Goal: Information Seeking & Learning: Find specific page/section

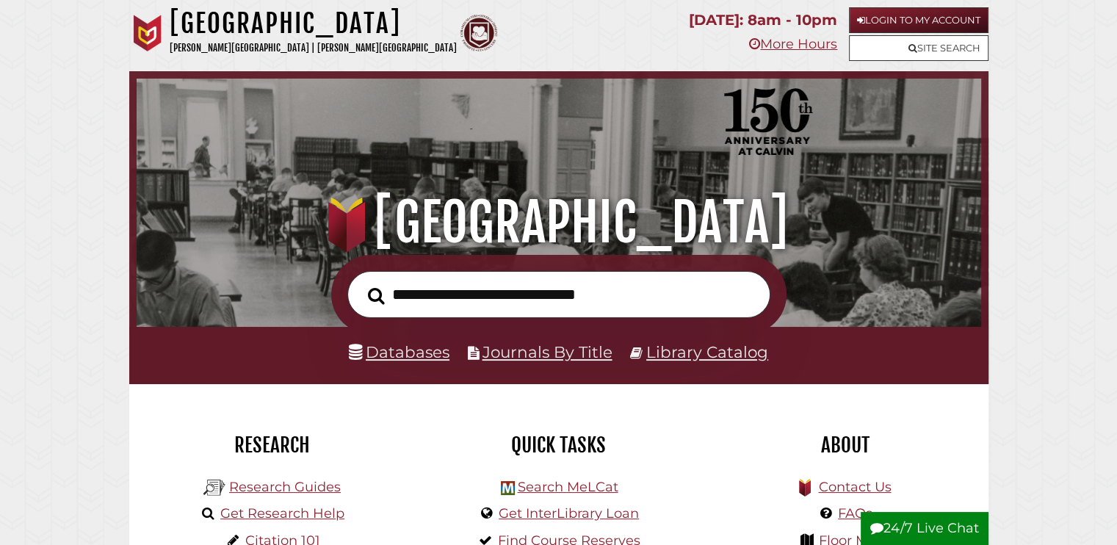
scroll to position [279, 837]
click at [473, 293] on input "text" at bounding box center [558, 295] width 423 height 48
type input "**********"
click at [361, 283] on button "Search" at bounding box center [377, 296] width 32 height 26
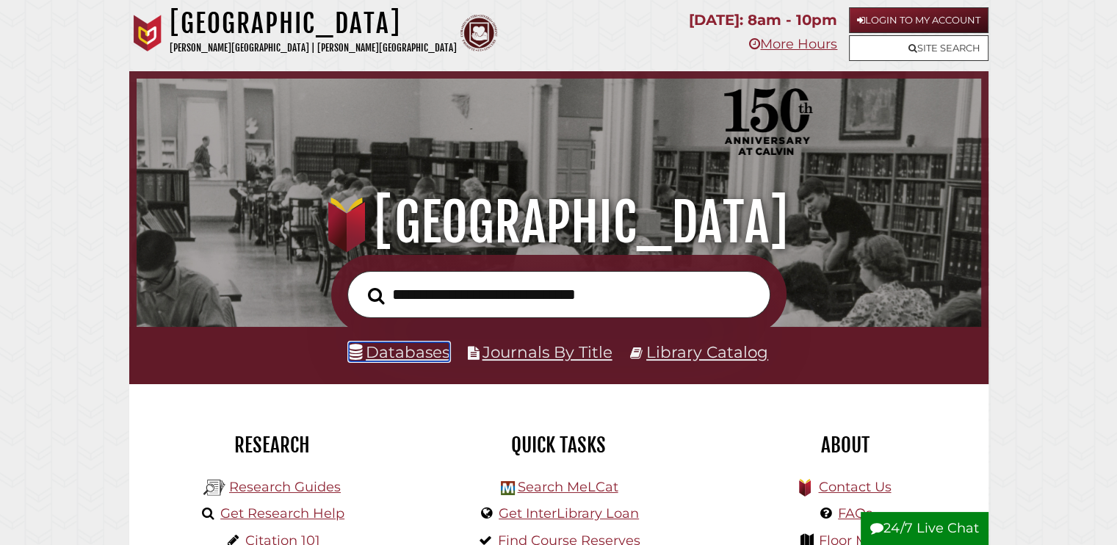
click at [422, 357] on link "Databases" at bounding box center [399, 351] width 101 height 19
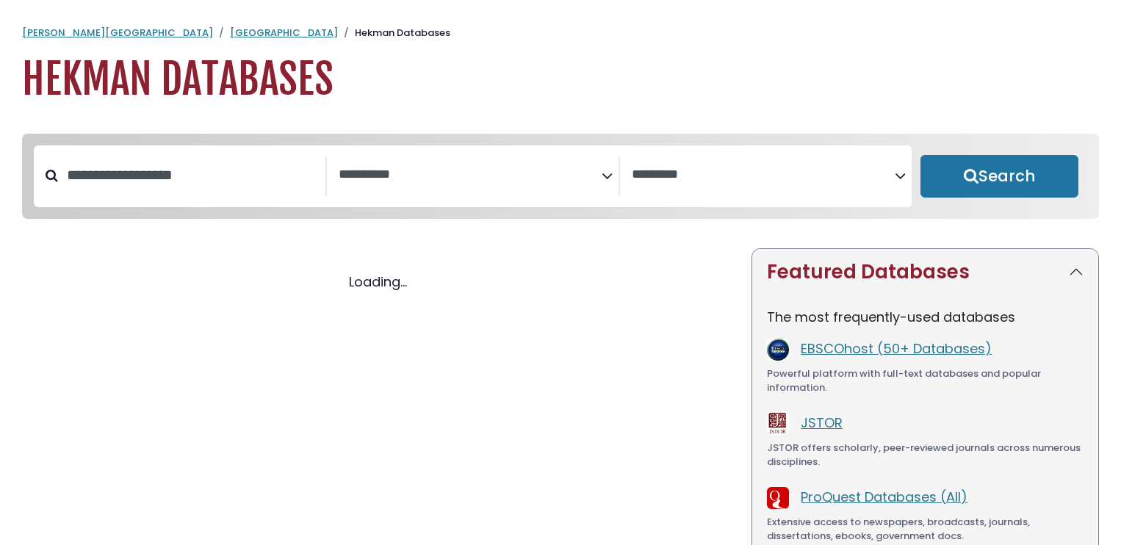
select select "Database Subject Filter"
select select "Database Vendors Filter"
select select "Database Subject Filter"
select select "Database Vendors Filter"
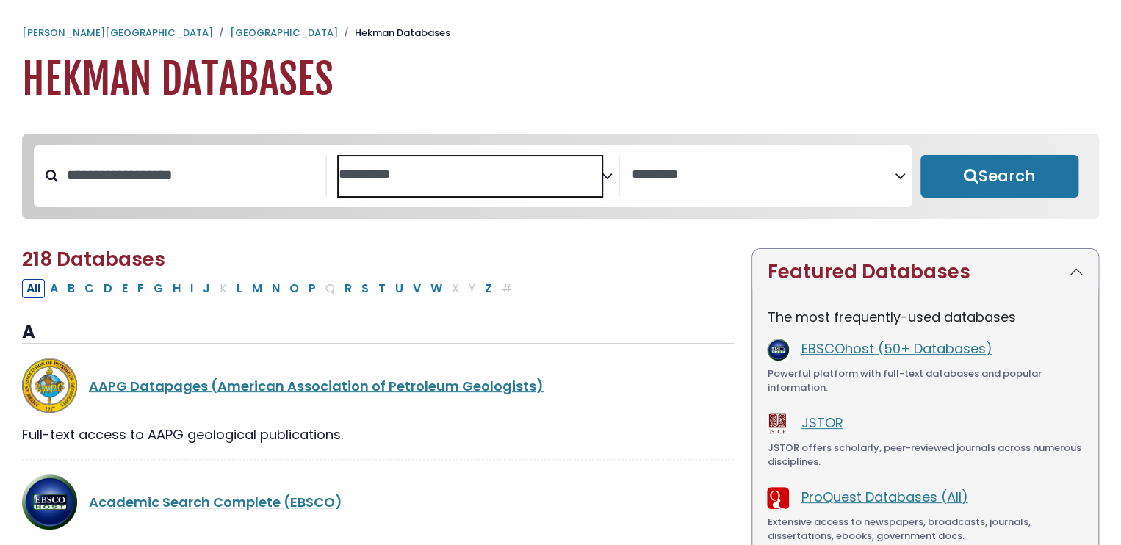
click at [515, 167] on span "Search filters" at bounding box center [470, 173] width 263 height 18
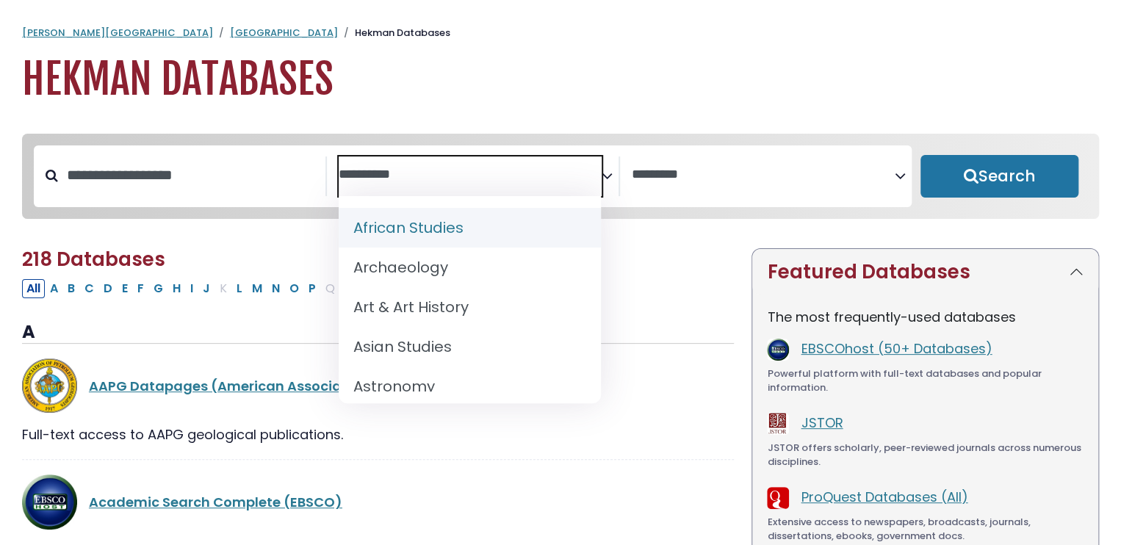
click at [774, 170] on textarea "Search" at bounding box center [763, 174] width 263 height 15
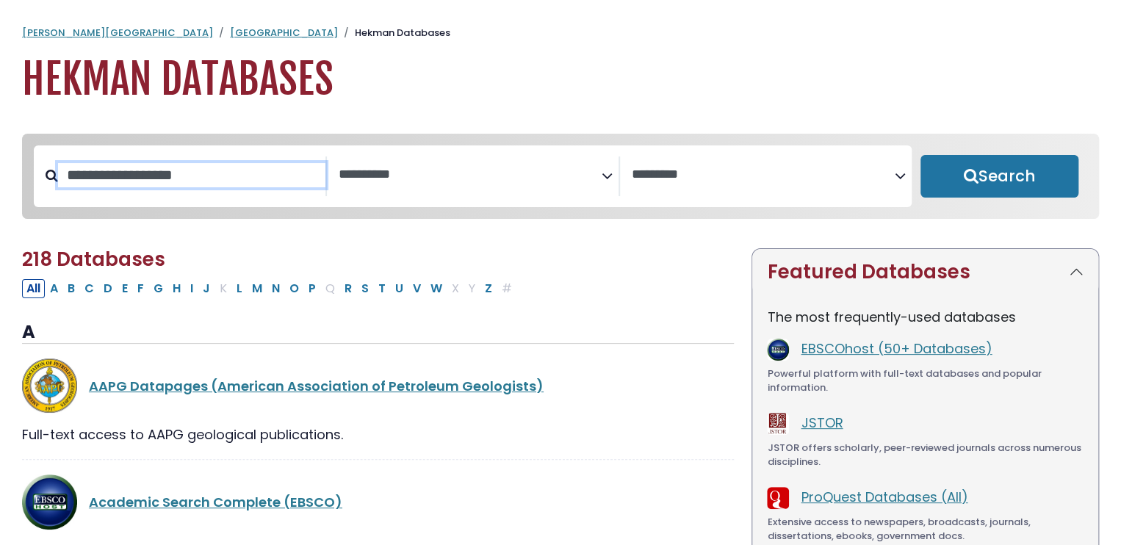
click at [273, 184] on input "Search database by title or keyword" at bounding box center [191, 175] width 267 height 24
type input "*******"
click at [920, 155] on button "Search" at bounding box center [999, 176] width 158 height 43
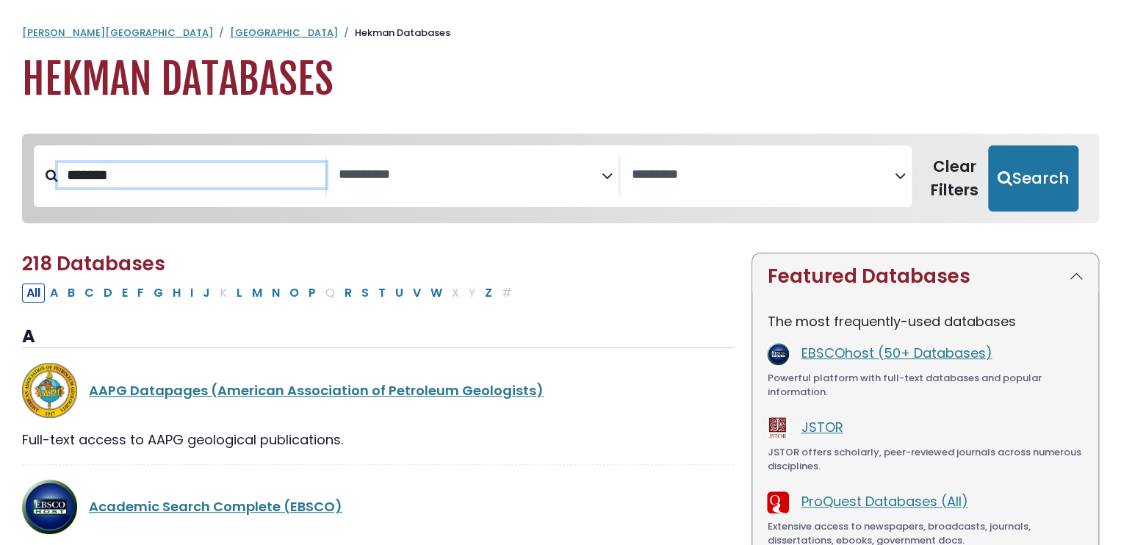
select select "Database Subject Filter"
select select "Database Vendors Filter"
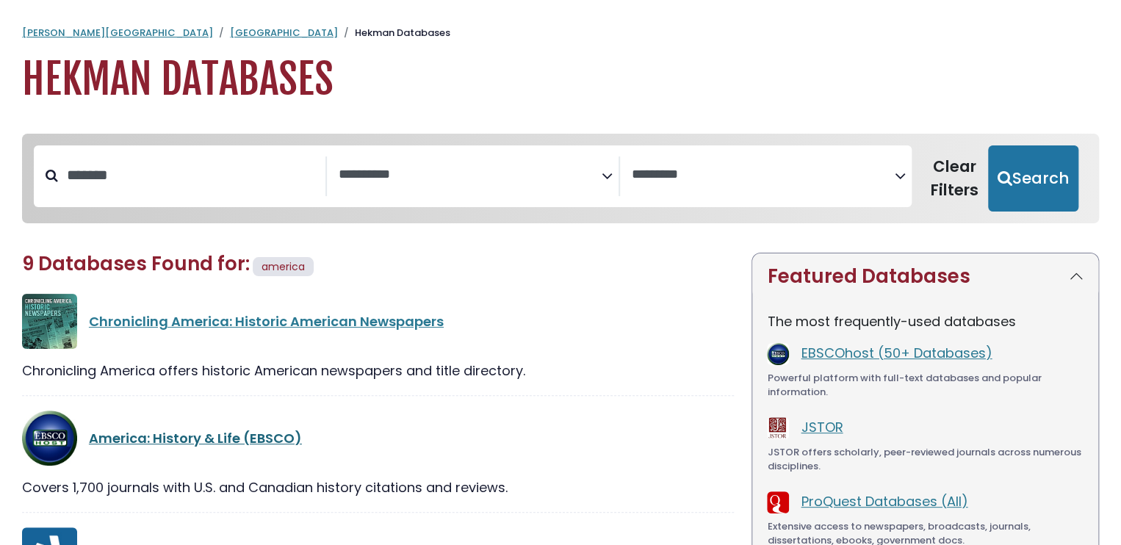
click at [149, 446] on link "America: History & Life (EBSCO)" at bounding box center [195, 438] width 213 height 18
click at [165, 441] on link "America: History & Life (EBSCO)" at bounding box center [195, 438] width 213 height 18
